Goal: Transaction & Acquisition: Obtain resource

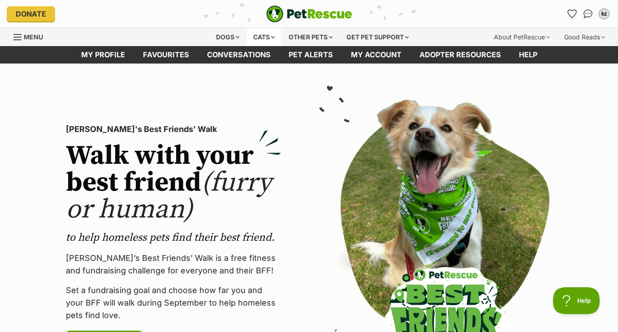
click at [251, 39] on div "Cats" at bounding box center [264, 37] width 34 height 18
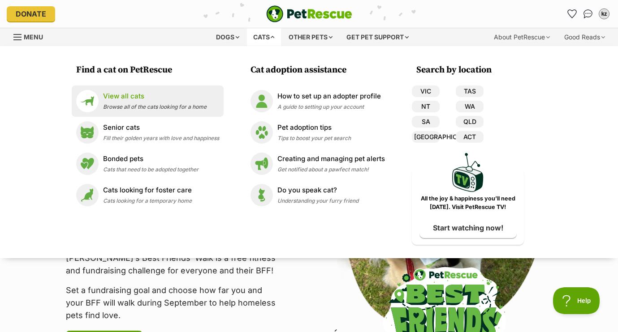
click at [123, 106] on span "Browse all of the cats looking for a home" at bounding box center [154, 106] width 103 height 7
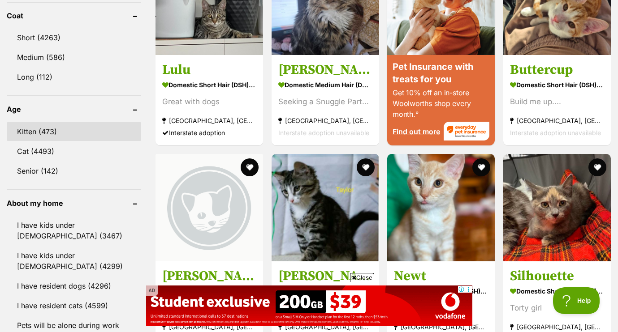
click at [55, 136] on link "Kitten (473)" at bounding box center [74, 131] width 134 height 19
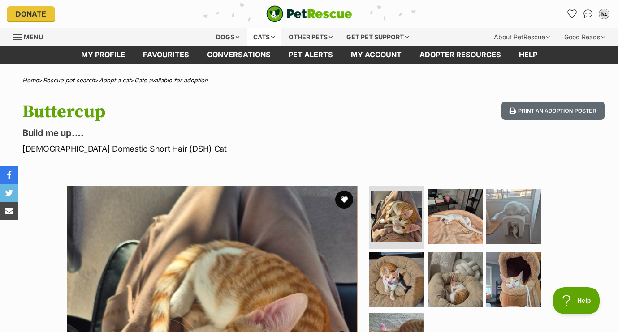
click at [261, 36] on div "Cats" at bounding box center [264, 37] width 34 height 18
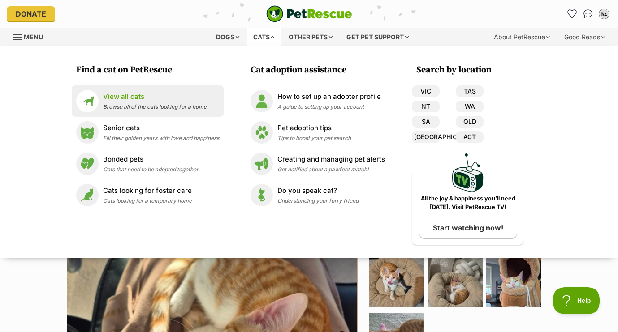
click at [134, 94] on p "View all cats" at bounding box center [154, 97] width 103 height 10
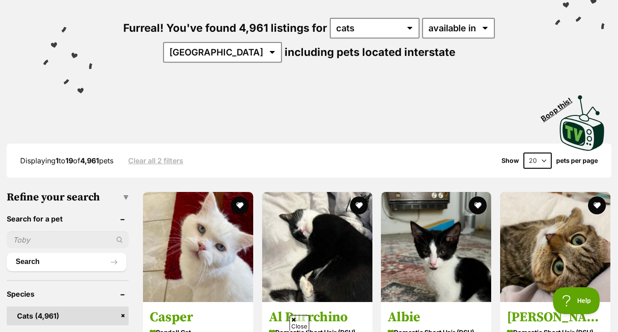
click at [226, 64] on div "Furreal! You've found 4,961 listings for any type of pet cats dogs other pets a…" at bounding box center [308, 25] width 591 height 124
click at [218, 57] on select "Australia ACT NSW NT QLD SA TAS VIC WA" at bounding box center [222, 52] width 119 height 21
select select "QLD"
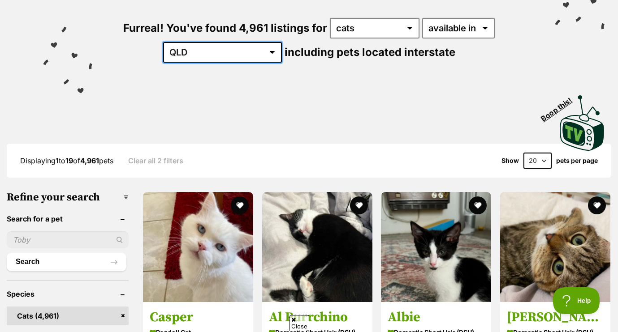
click at [191, 42] on select "Australia ACT NSW NT QLD SA TAS VIC WA" at bounding box center [222, 52] width 119 height 21
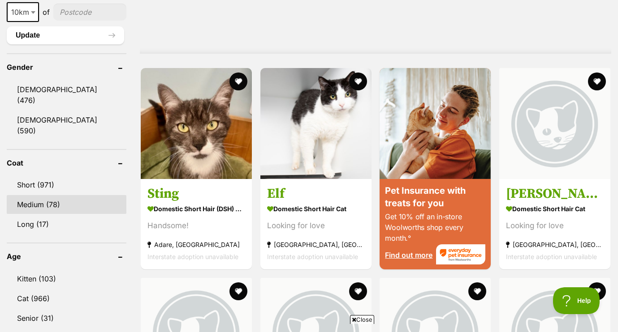
scroll to position [730, 0]
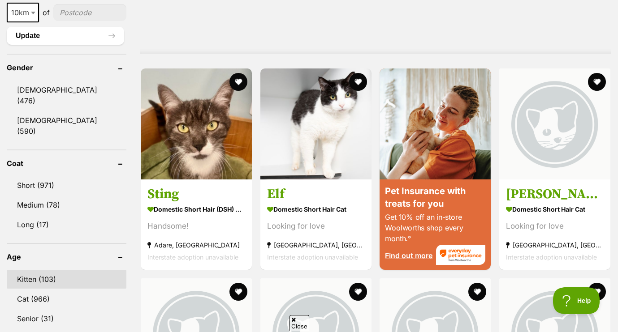
click at [29, 270] on link "Kitten (103)" at bounding box center [67, 279] width 120 height 19
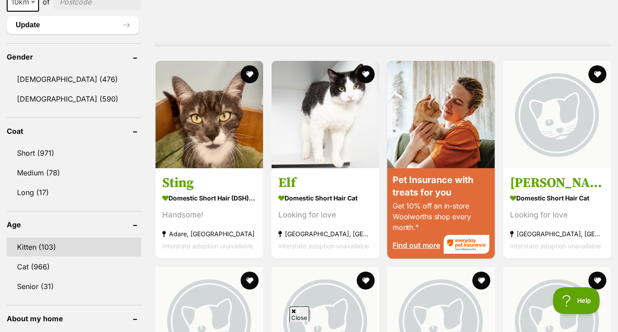
scroll to position [0, 0]
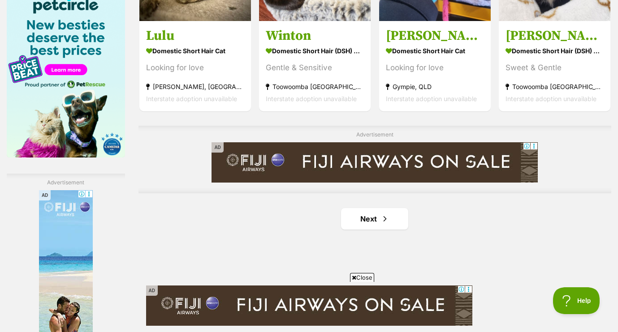
scroll to position [1505, 0]
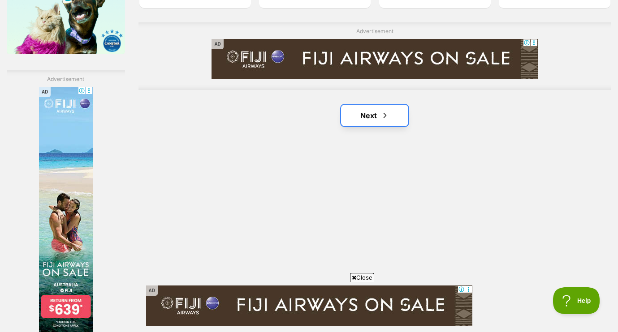
click at [382, 119] on span "Next page" at bounding box center [384, 115] width 9 height 11
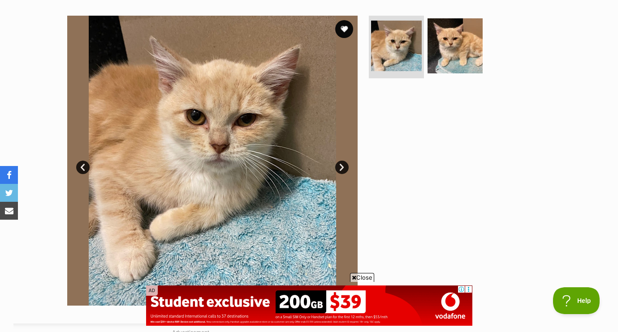
scroll to position [171, 0]
click at [341, 161] on link "Next" at bounding box center [341, 166] width 13 height 13
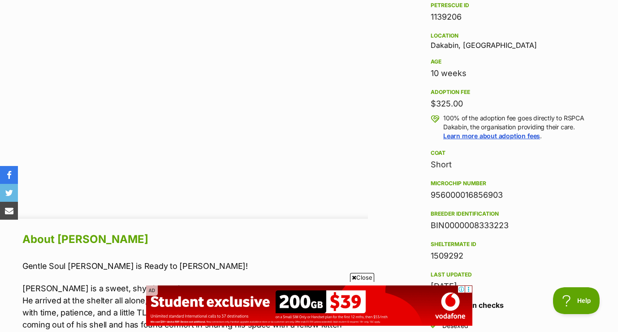
scroll to position [0, 0]
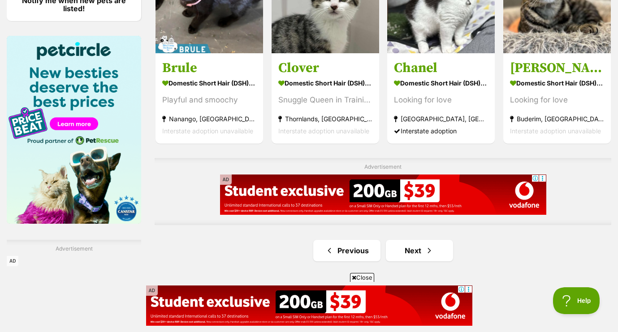
scroll to position [1452, 0]
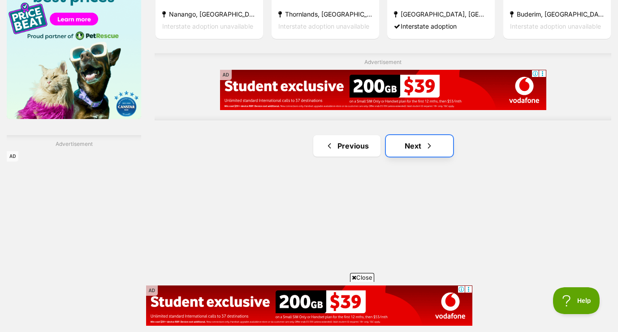
click at [423, 153] on link "Next" at bounding box center [419, 145] width 67 height 21
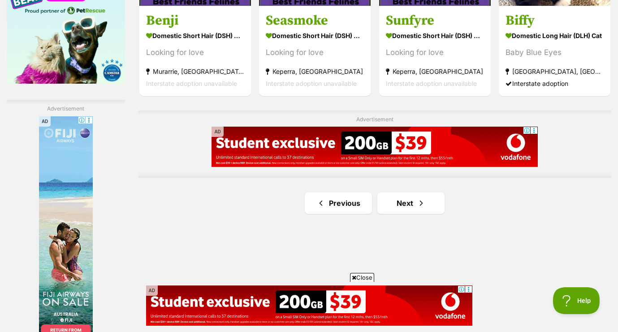
scroll to position [1503, 0]
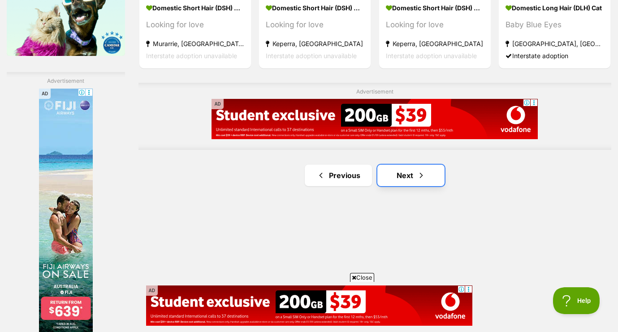
click at [409, 185] on link "Next" at bounding box center [410, 175] width 67 height 21
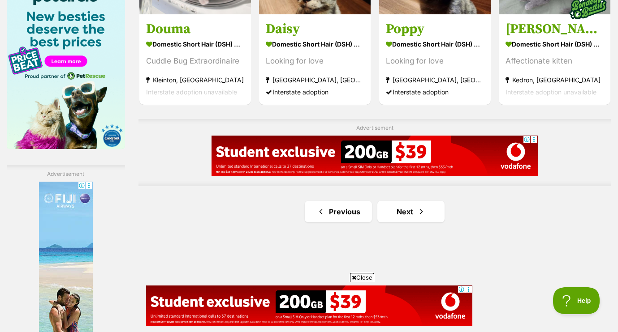
scroll to position [1413, 0]
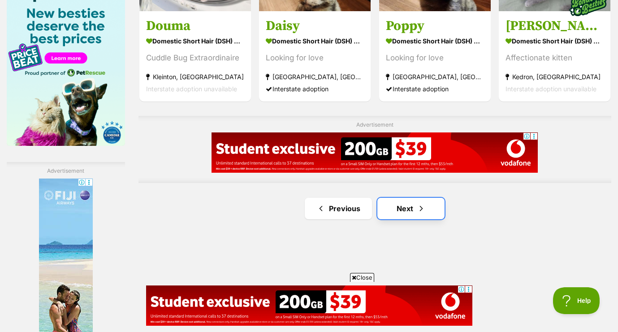
click at [411, 214] on link "Next" at bounding box center [410, 208] width 67 height 21
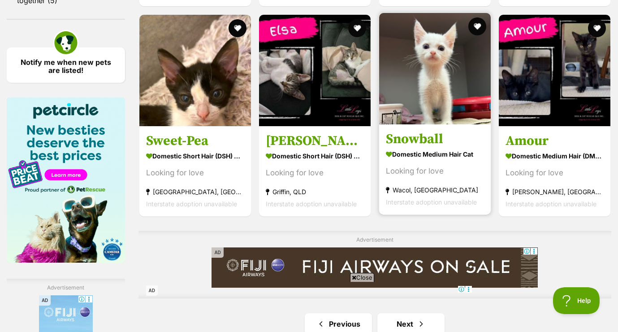
scroll to position [1550, 0]
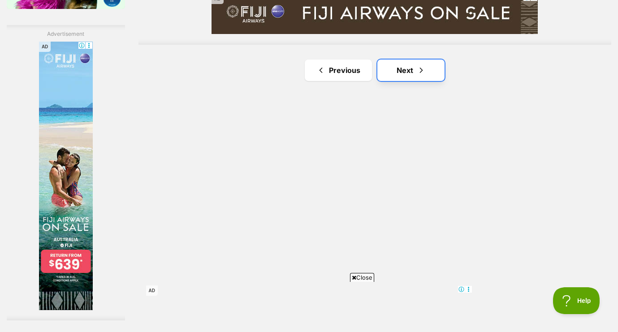
click at [412, 79] on link "Next" at bounding box center [410, 70] width 67 height 21
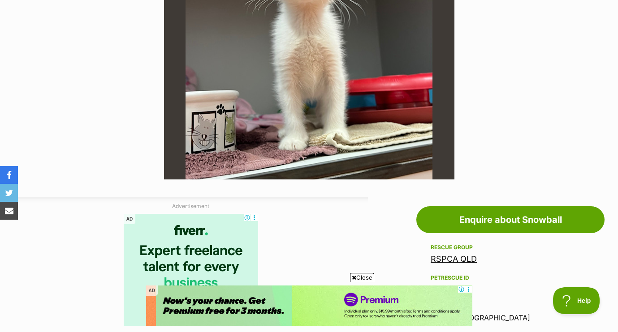
scroll to position [215, 0]
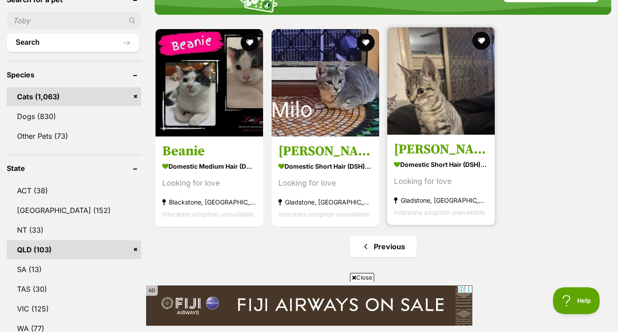
scroll to position [319, 0]
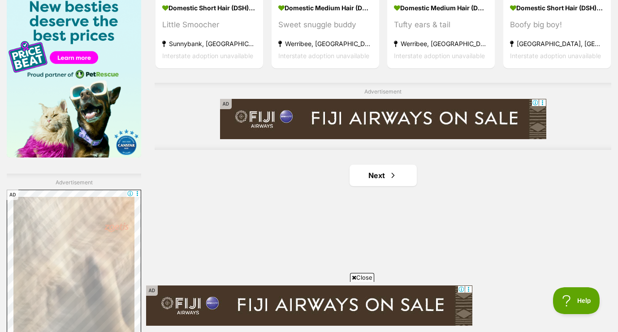
scroll to position [1424, 0]
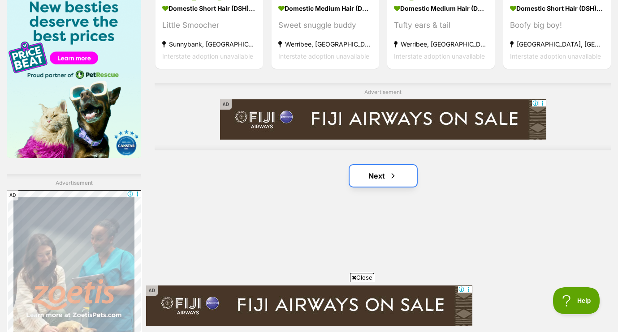
click at [390, 174] on span "Next page" at bounding box center [392, 176] width 9 height 11
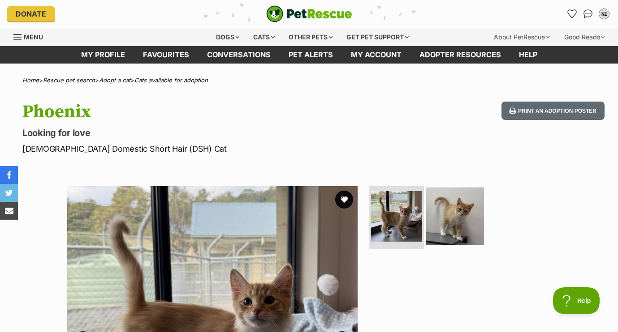
click at [465, 199] on img at bounding box center [455, 217] width 58 height 58
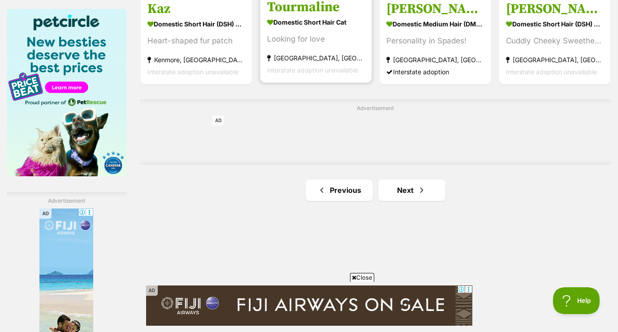
scroll to position [1449, 0]
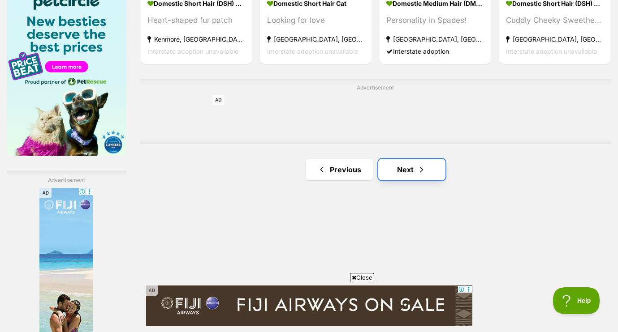
click at [429, 172] on link "Next" at bounding box center [411, 169] width 67 height 21
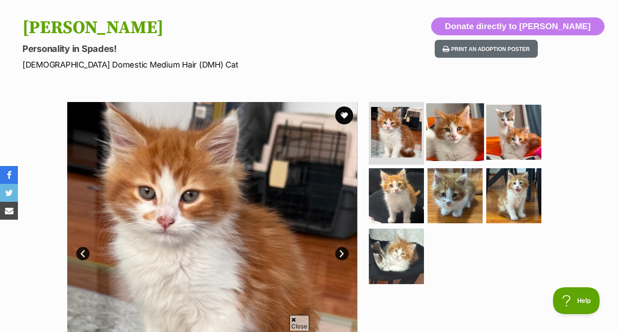
click at [433, 135] on img at bounding box center [455, 132] width 58 height 58
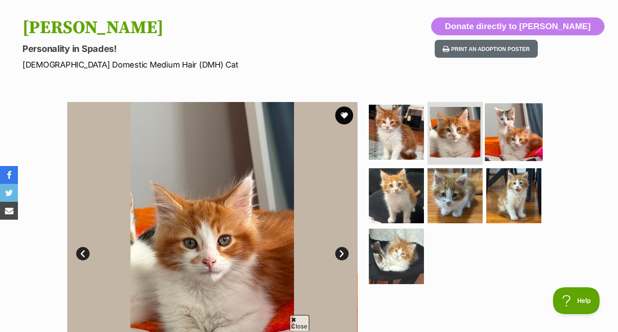
click at [499, 146] on img at bounding box center [514, 132] width 58 height 58
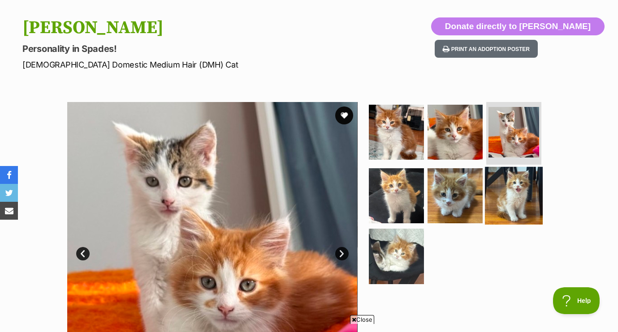
click at [500, 184] on img at bounding box center [514, 196] width 58 height 58
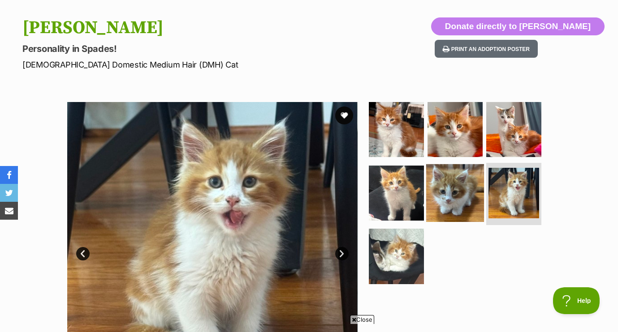
click at [465, 179] on img at bounding box center [455, 193] width 58 height 58
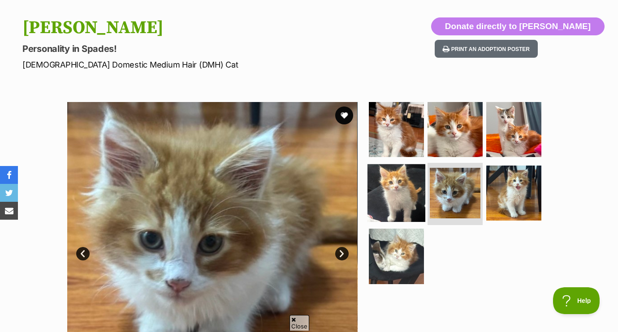
click at [412, 180] on img at bounding box center [396, 193] width 58 height 58
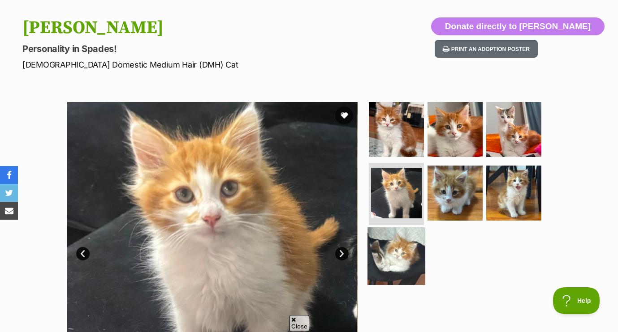
click at [400, 254] on img at bounding box center [396, 256] width 58 height 58
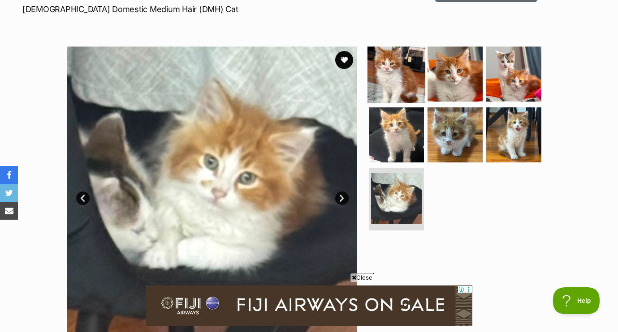
click at [411, 79] on img at bounding box center [396, 74] width 58 height 58
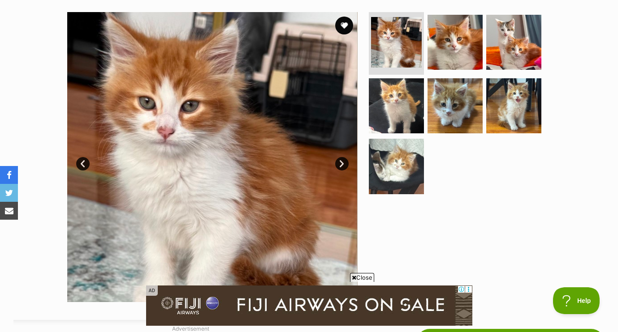
scroll to position [172, 0]
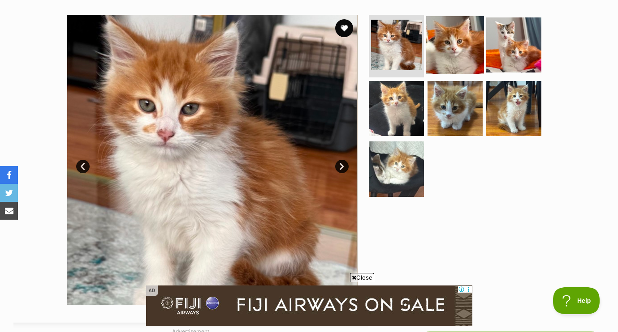
click at [454, 54] on img at bounding box center [455, 45] width 58 height 58
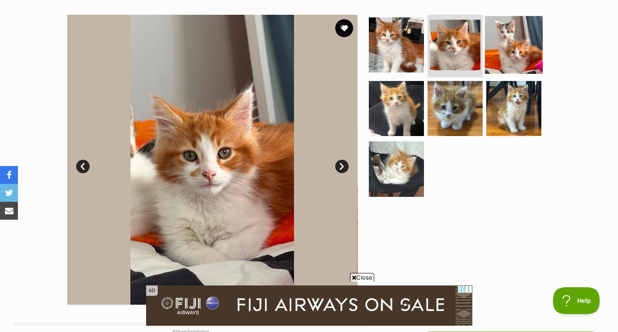
click at [500, 60] on img at bounding box center [514, 45] width 58 height 58
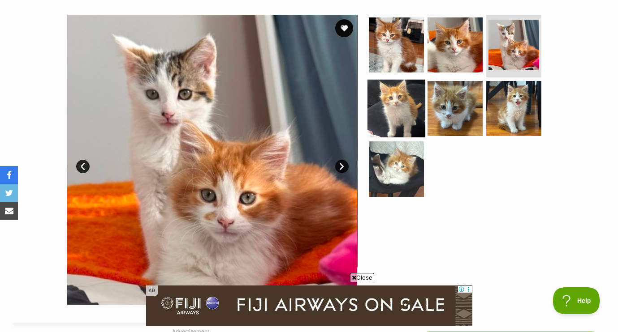
click at [390, 119] on img at bounding box center [396, 108] width 58 height 58
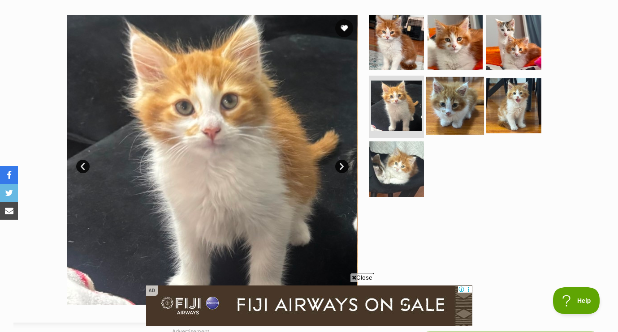
click at [443, 105] on img at bounding box center [455, 106] width 58 height 58
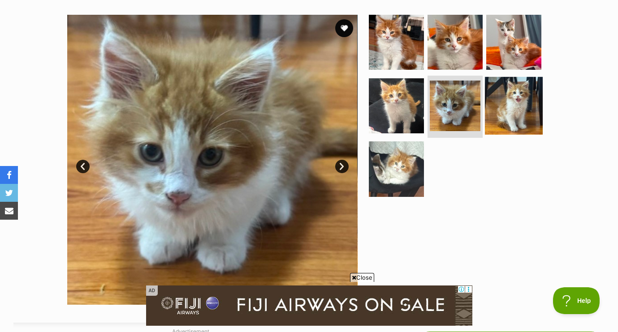
click at [517, 100] on img at bounding box center [514, 106] width 58 height 58
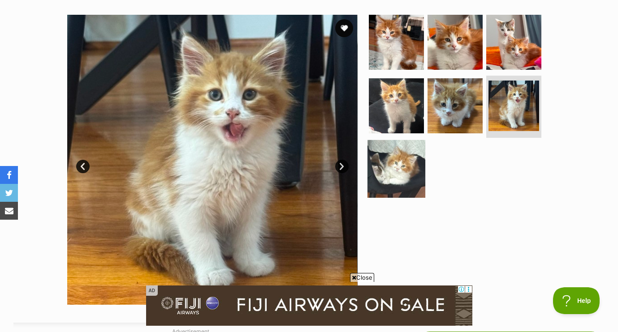
click at [420, 166] on img at bounding box center [396, 169] width 58 height 58
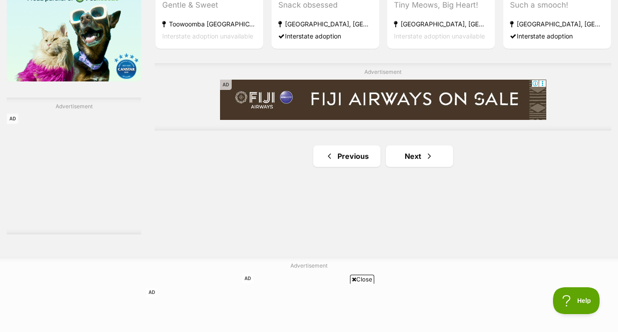
scroll to position [1539, 0]
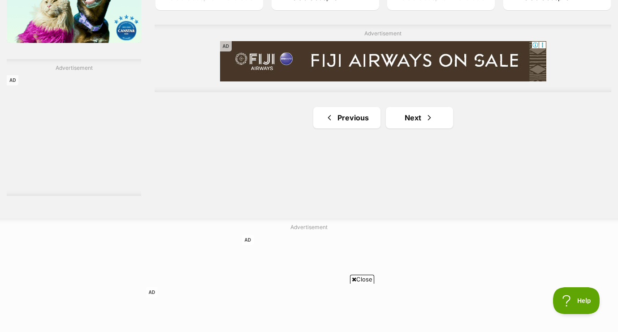
click at [410, 125] on link "Next" at bounding box center [419, 117] width 67 height 21
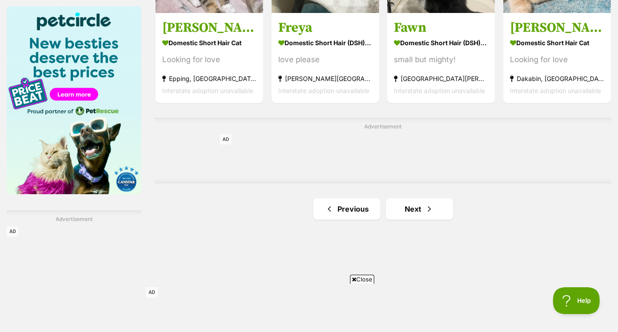
scroll to position [1389, 0]
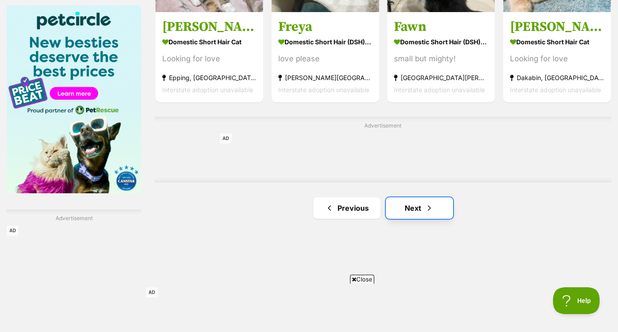
click at [439, 211] on link "Next" at bounding box center [419, 207] width 67 height 21
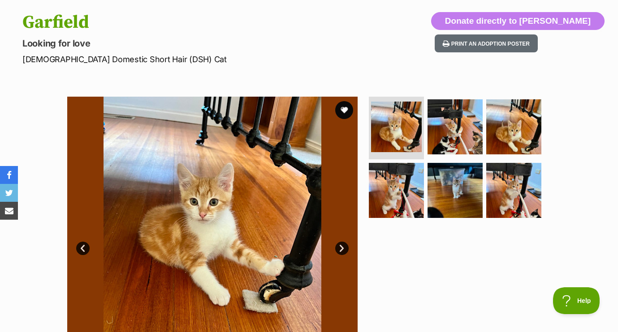
scroll to position [123, 0]
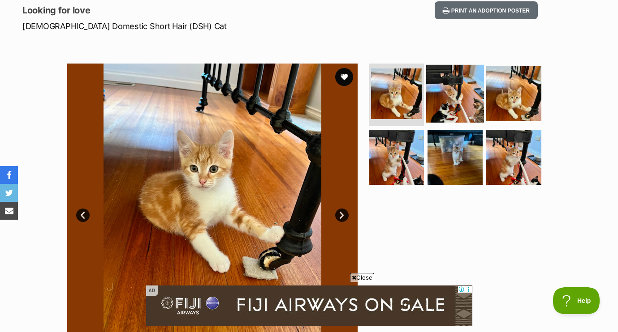
click at [446, 89] on img at bounding box center [455, 94] width 58 height 58
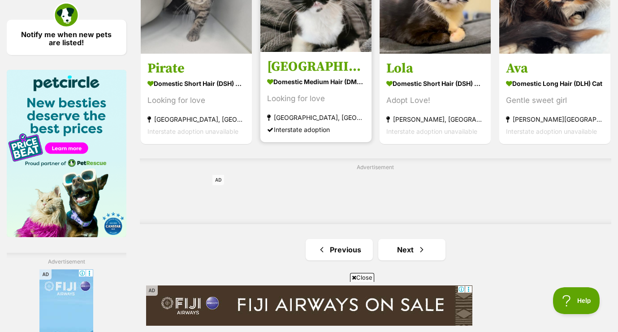
scroll to position [1486, 0]
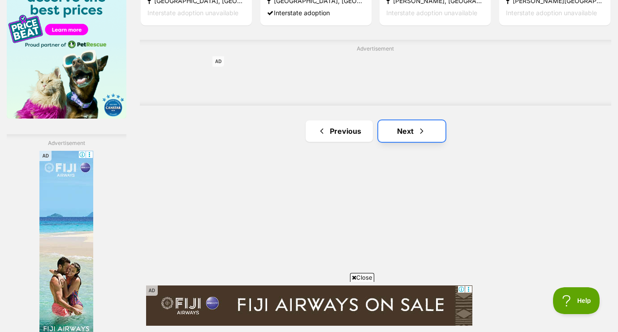
click at [421, 135] on span "Next page" at bounding box center [421, 131] width 9 height 11
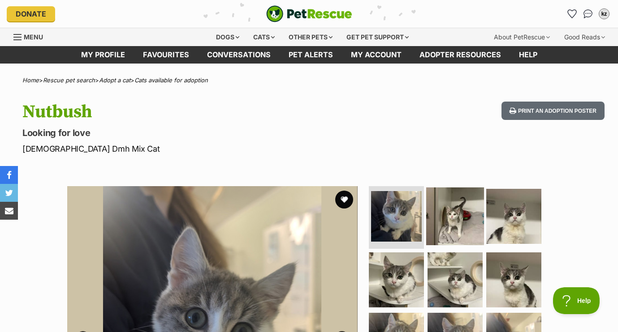
click at [446, 208] on img at bounding box center [455, 217] width 58 height 58
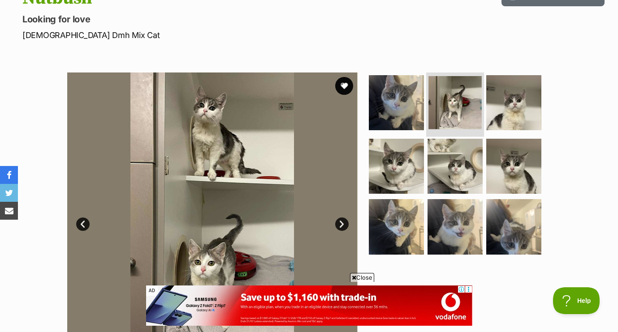
scroll to position [115, 0]
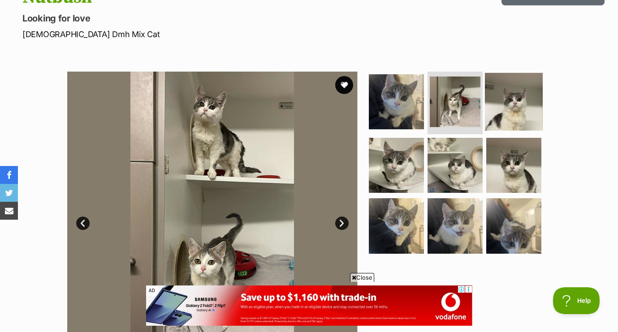
click at [521, 119] on img at bounding box center [514, 102] width 58 height 58
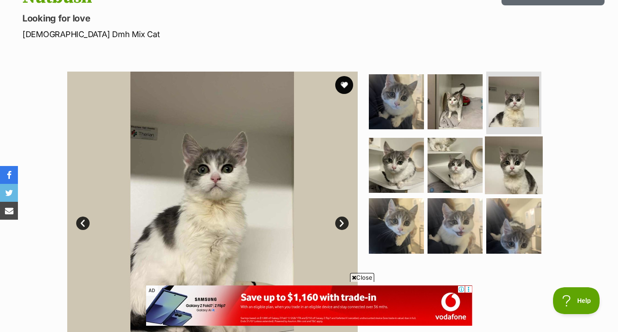
click at [513, 170] on img at bounding box center [514, 165] width 58 height 58
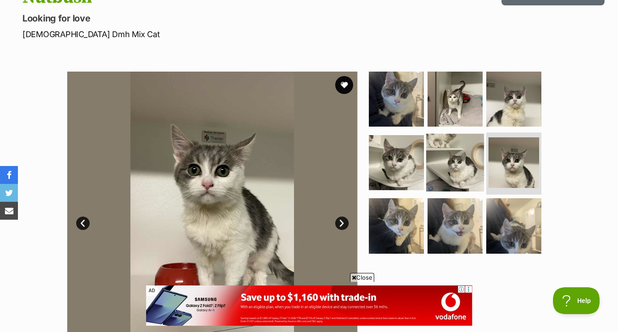
click at [478, 162] on img at bounding box center [455, 162] width 58 height 58
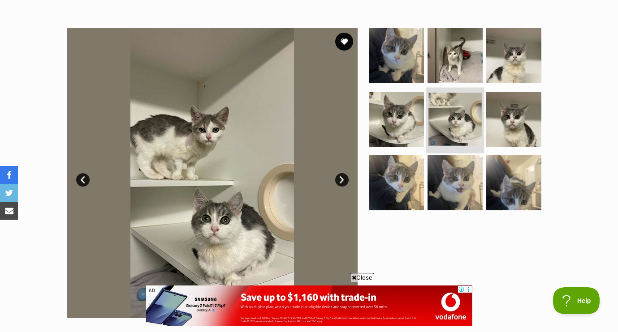
scroll to position [167, 0]
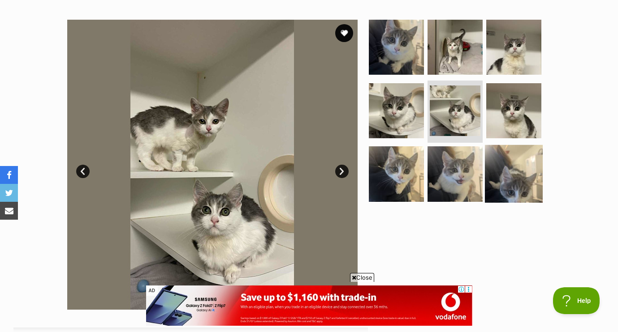
click at [508, 167] on img at bounding box center [514, 174] width 58 height 58
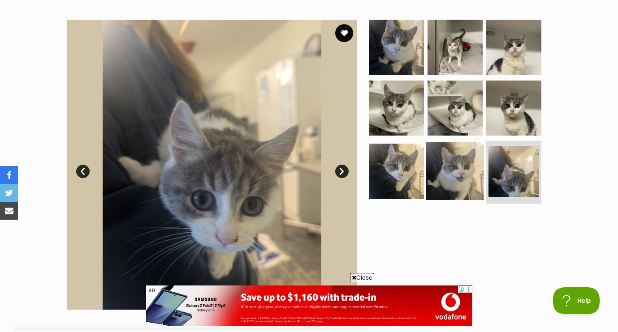
click at [474, 167] on img at bounding box center [455, 171] width 58 height 58
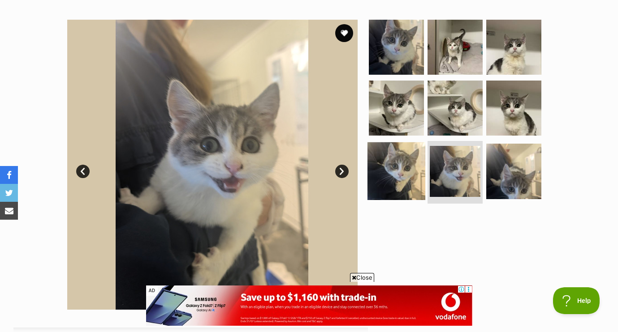
click at [413, 168] on img at bounding box center [396, 171] width 58 height 58
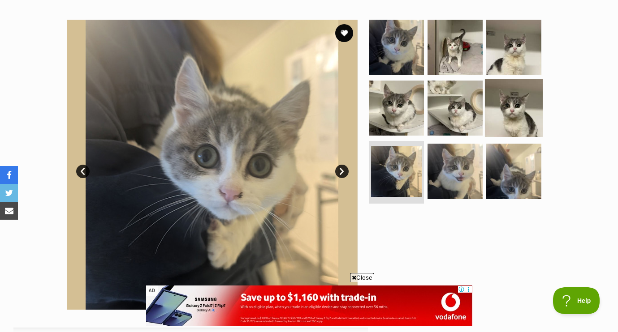
click at [525, 113] on img at bounding box center [514, 108] width 58 height 58
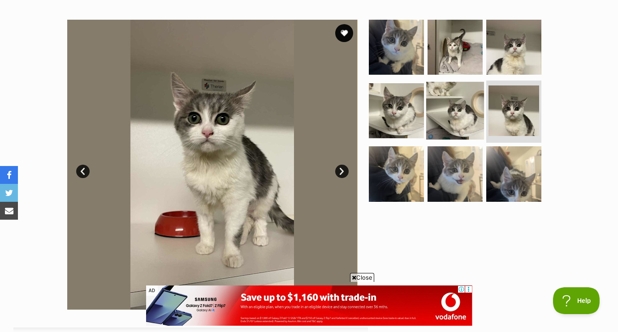
click at [459, 102] on img at bounding box center [455, 110] width 58 height 58
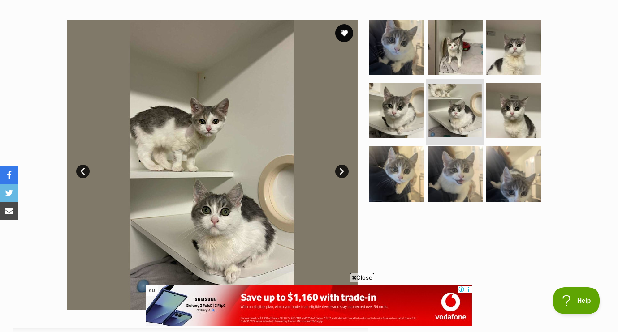
click at [428, 101] on img at bounding box center [454, 110] width 53 height 53
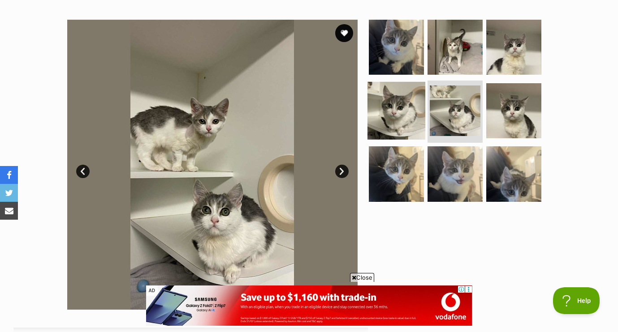
click at [410, 102] on img at bounding box center [396, 110] width 58 height 58
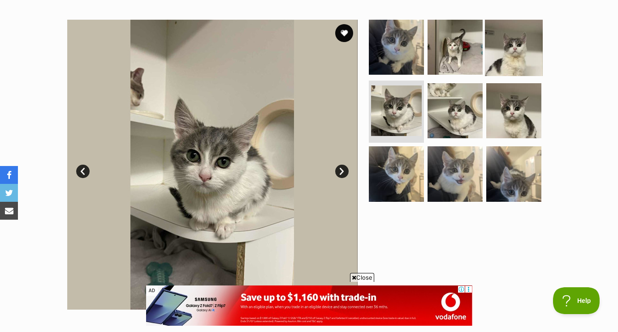
click at [495, 60] on img at bounding box center [514, 47] width 58 height 58
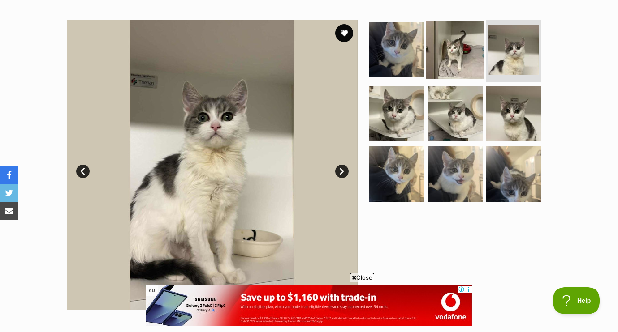
scroll to position [0, 0]
click at [458, 56] on img at bounding box center [455, 50] width 58 height 58
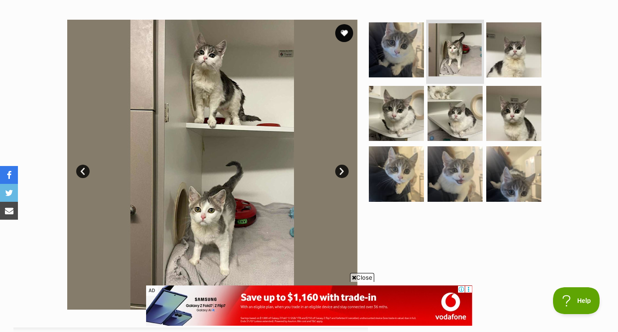
click at [429, 52] on img at bounding box center [454, 49] width 53 height 53
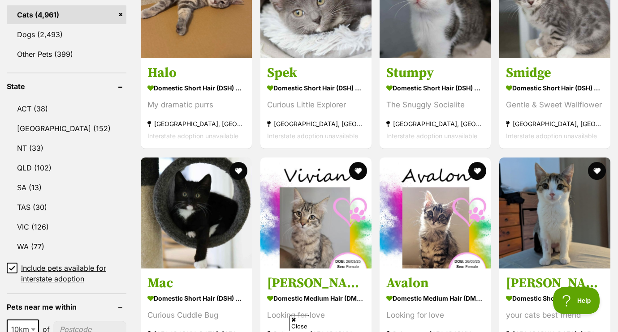
scroll to position [517, 0]
